Goal: Check status: Check status

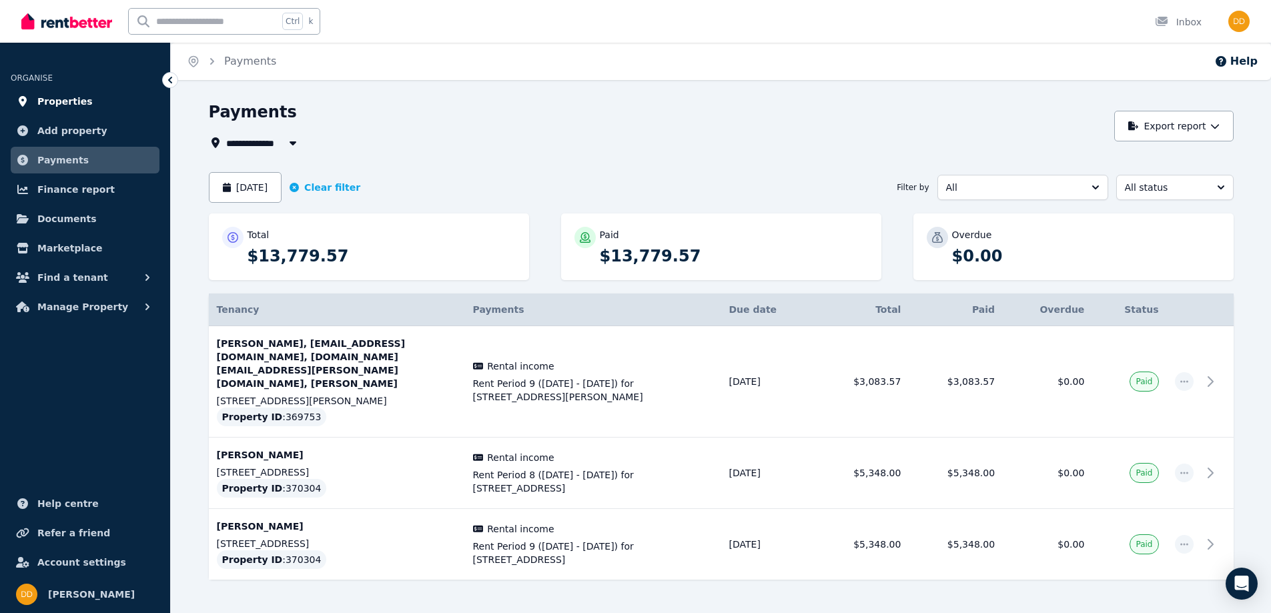
click at [54, 100] on span "Properties" at bounding box center [64, 101] width 55 height 16
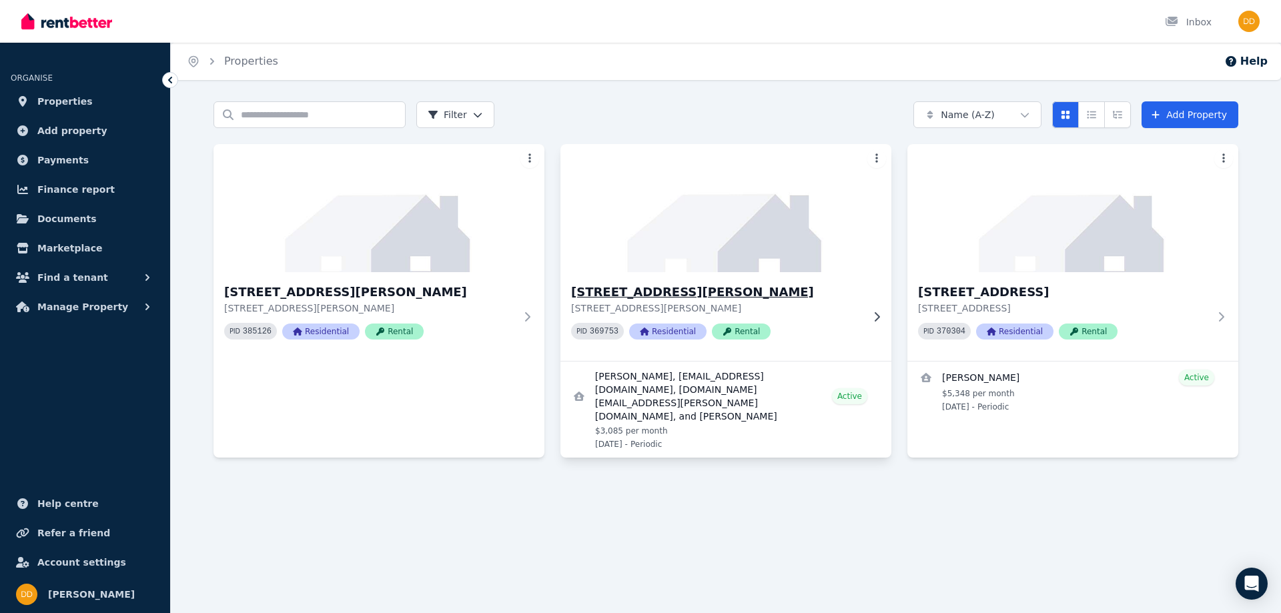
click at [622, 290] on h3 "[STREET_ADDRESS][PERSON_NAME]" at bounding box center [716, 292] width 291 height 19
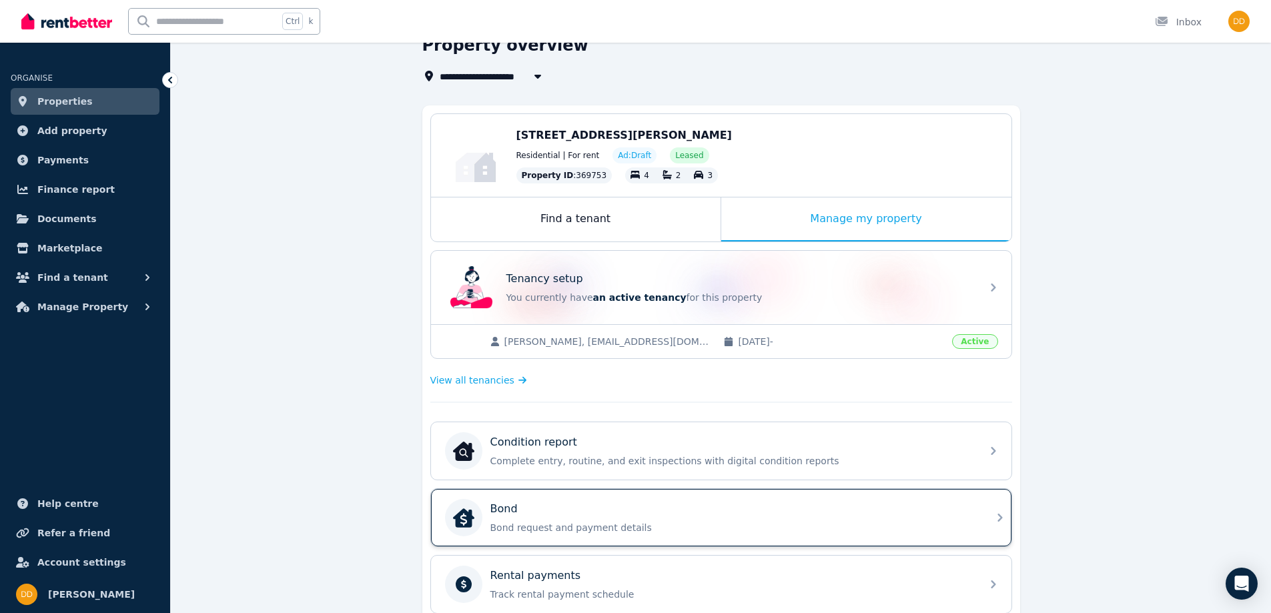
scroll to position [133, 0]
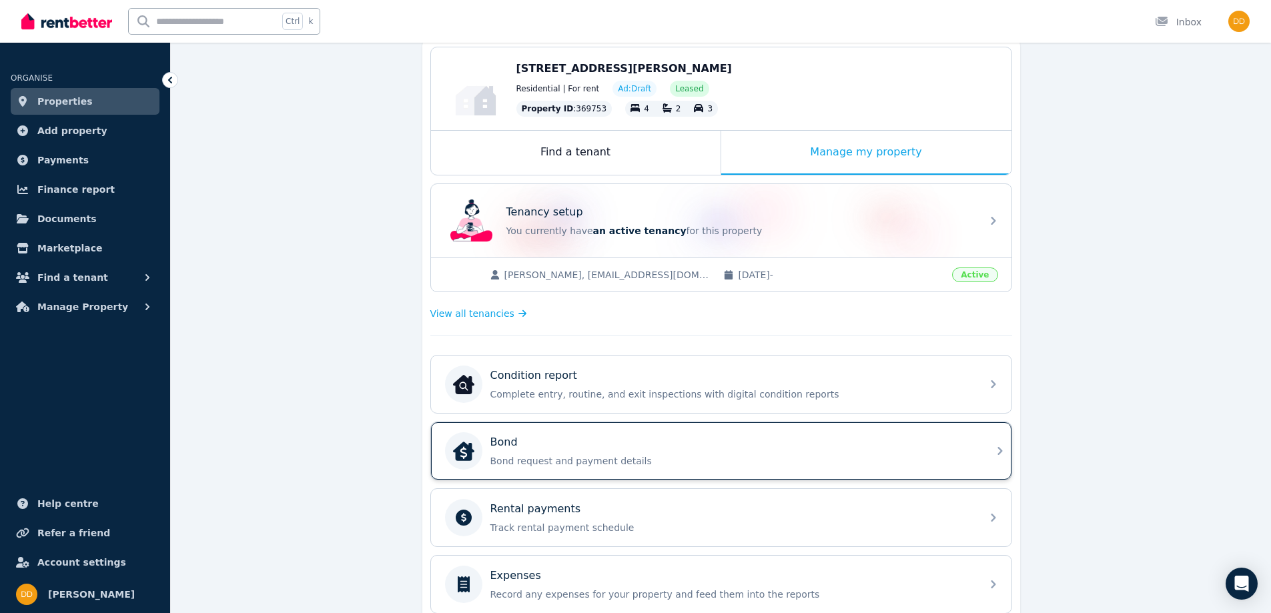
click at [552, 455] on p "Bond request and payment details" at bounding box center [731, 460] width 483 height 13
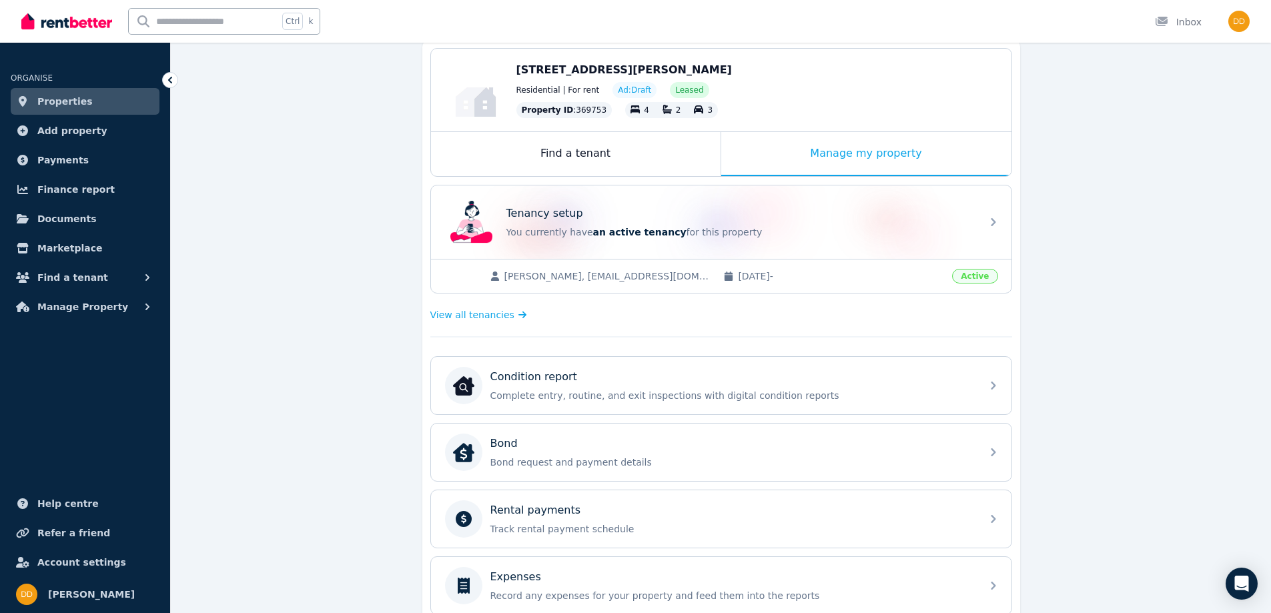
scroll to position [133, 0]
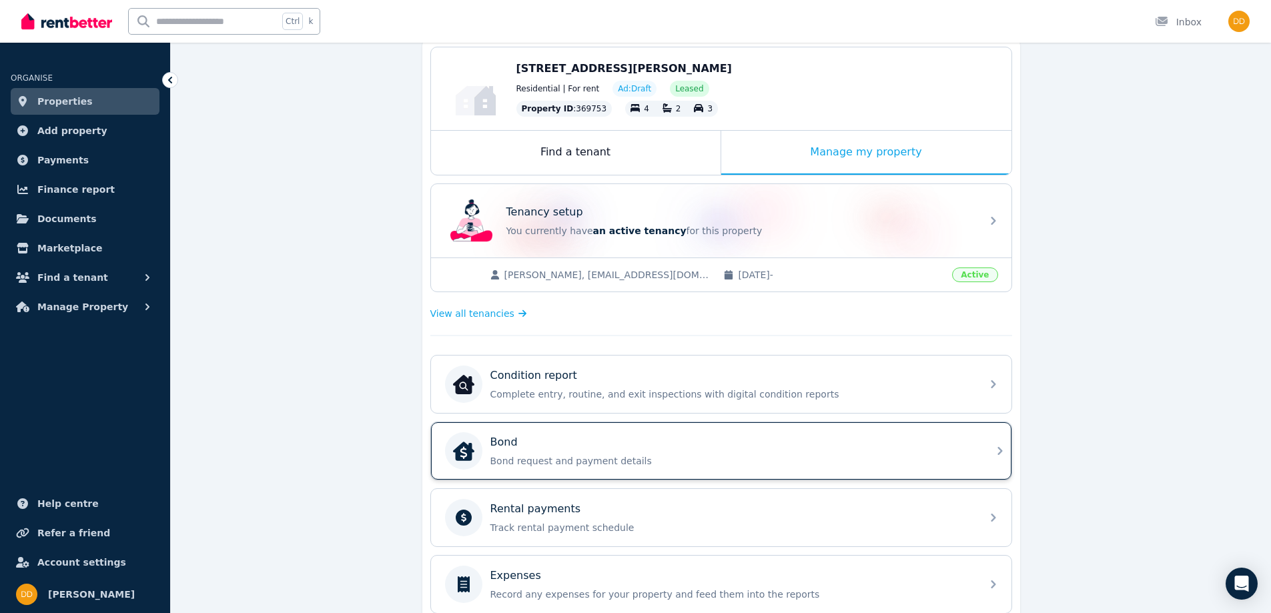
click at [534, 455] on p "Bond request and payment details" at bounding box center [731, 460] width 483 height 13
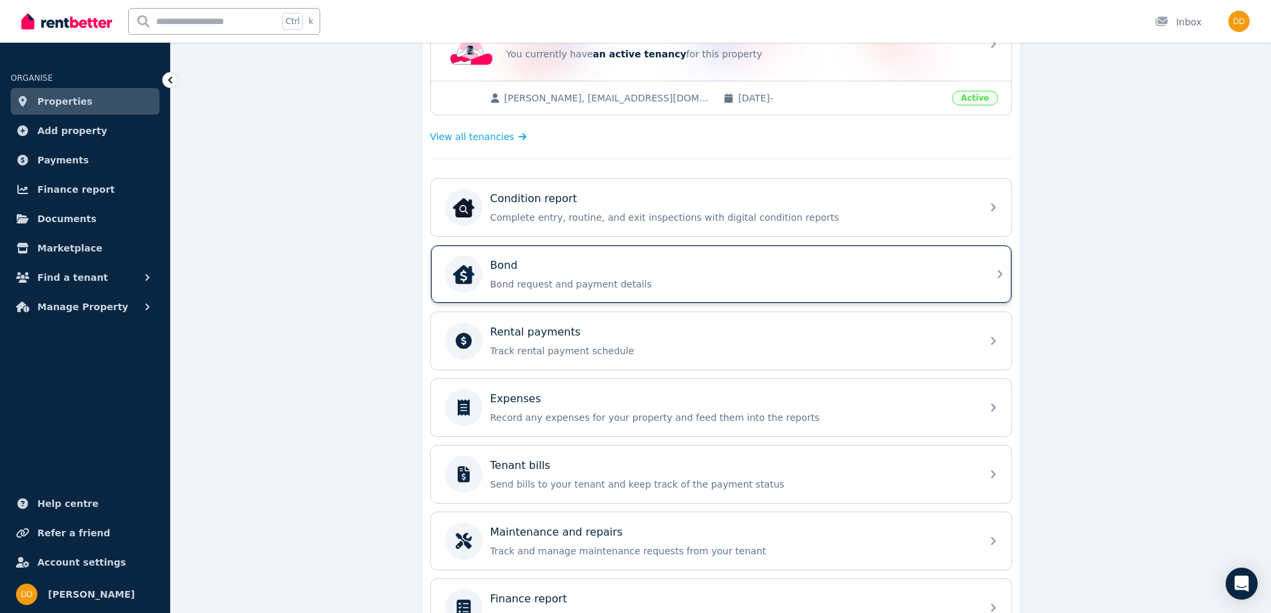
scroll to position [333, 0]
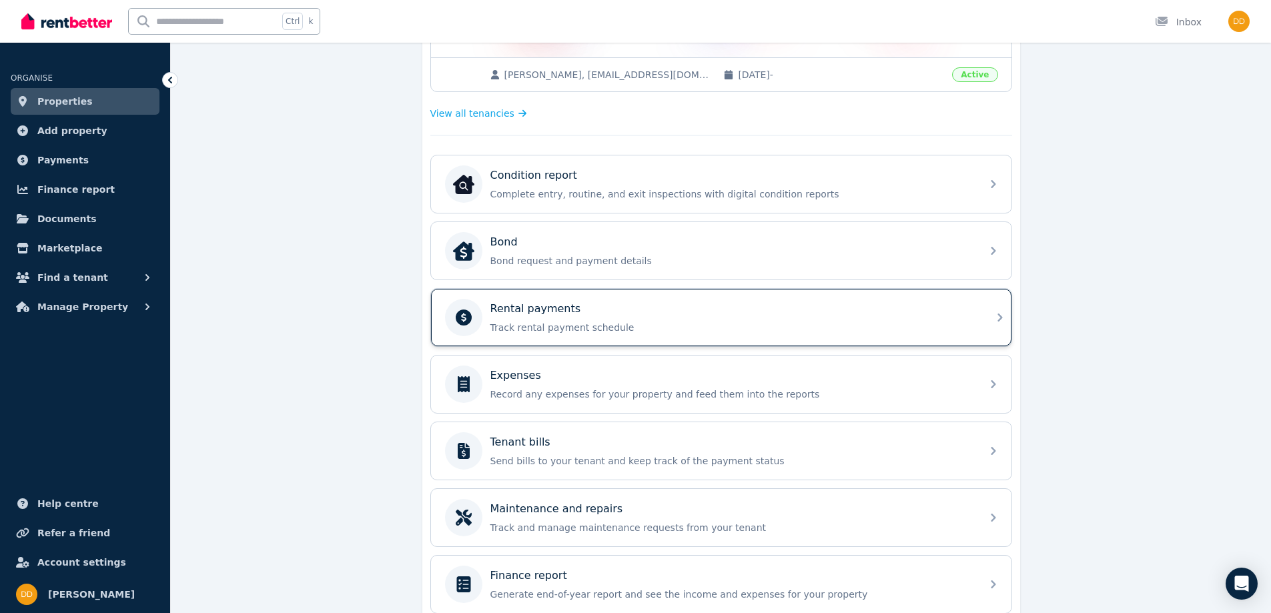
click at [542, 315] on p "Rental payments" at bounding box center [535, 309] width 91 height 16
